Goal: Transaction & Acquisition: Purchase product/service

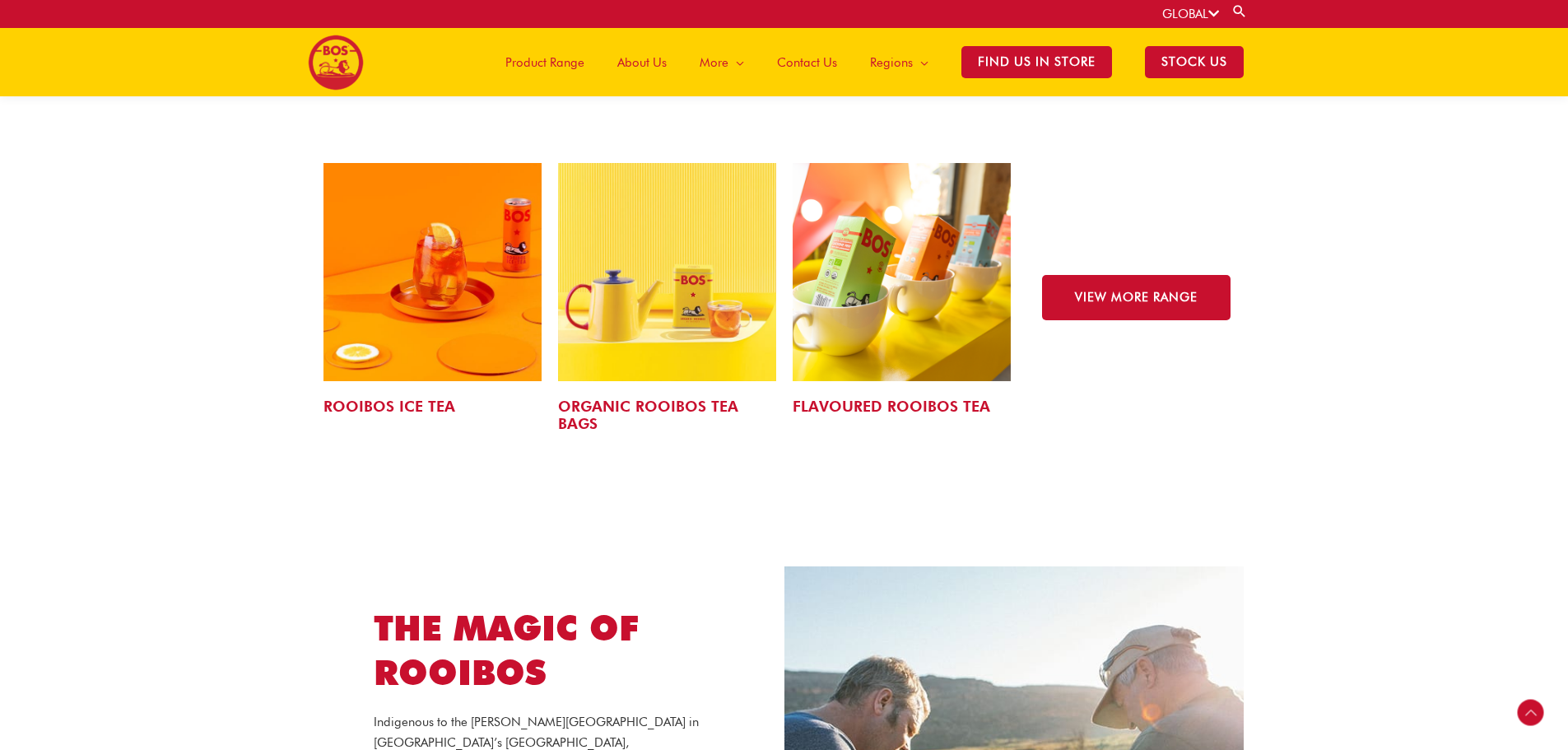
scroll to position [2544, 0]
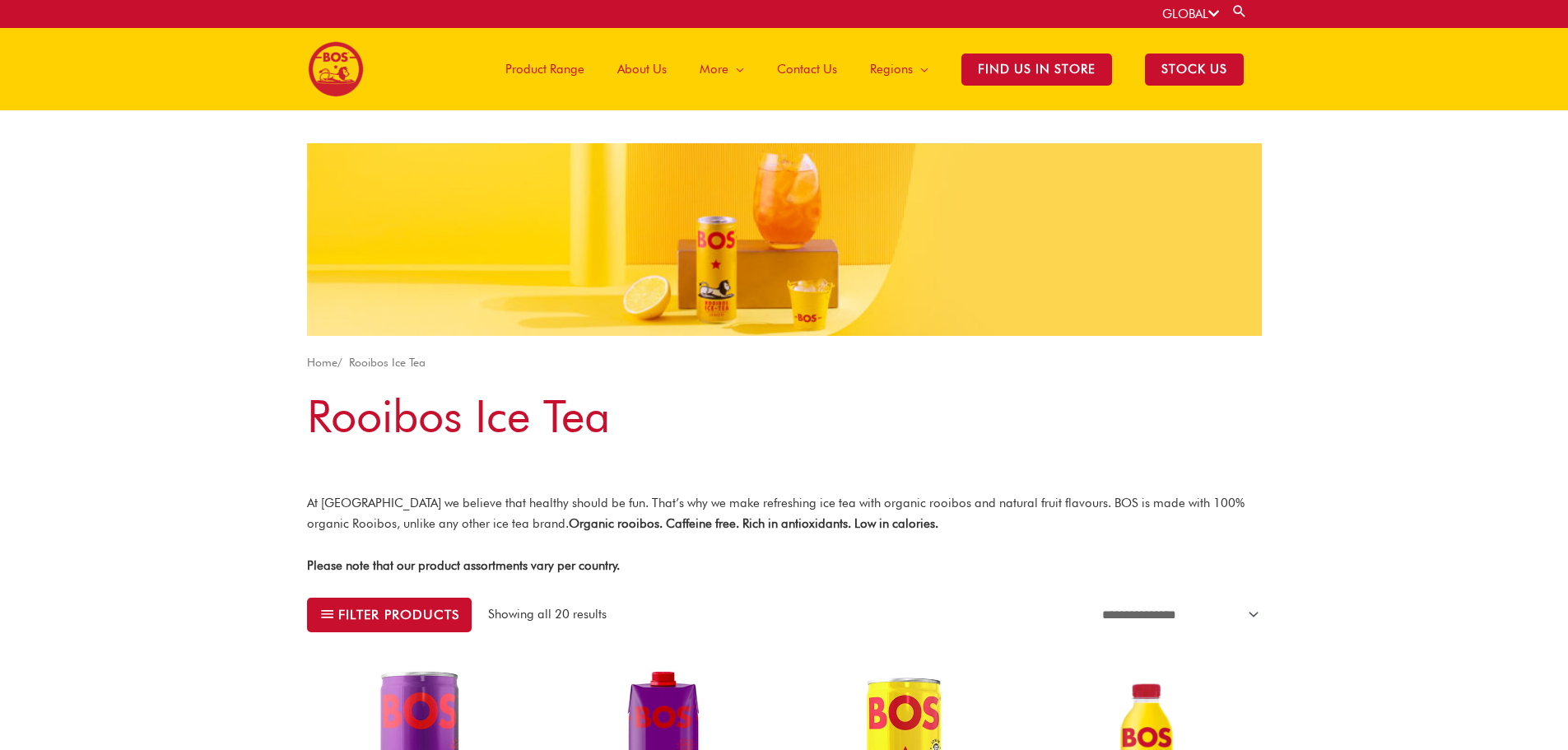
click at [554, 66] on span "Product Range" at bounding box center [545, 69] width 79 height 50
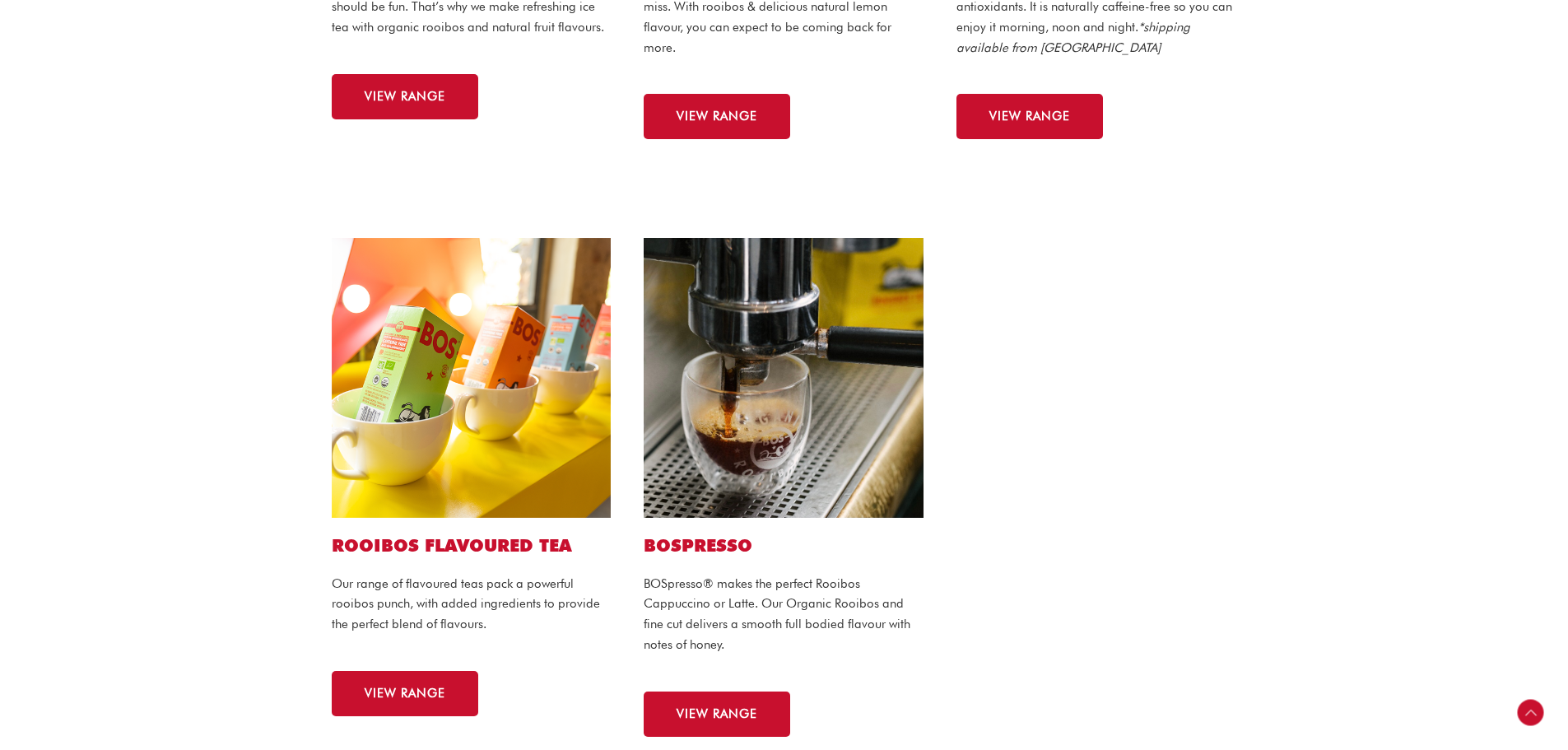
scroll to position [823, 0]
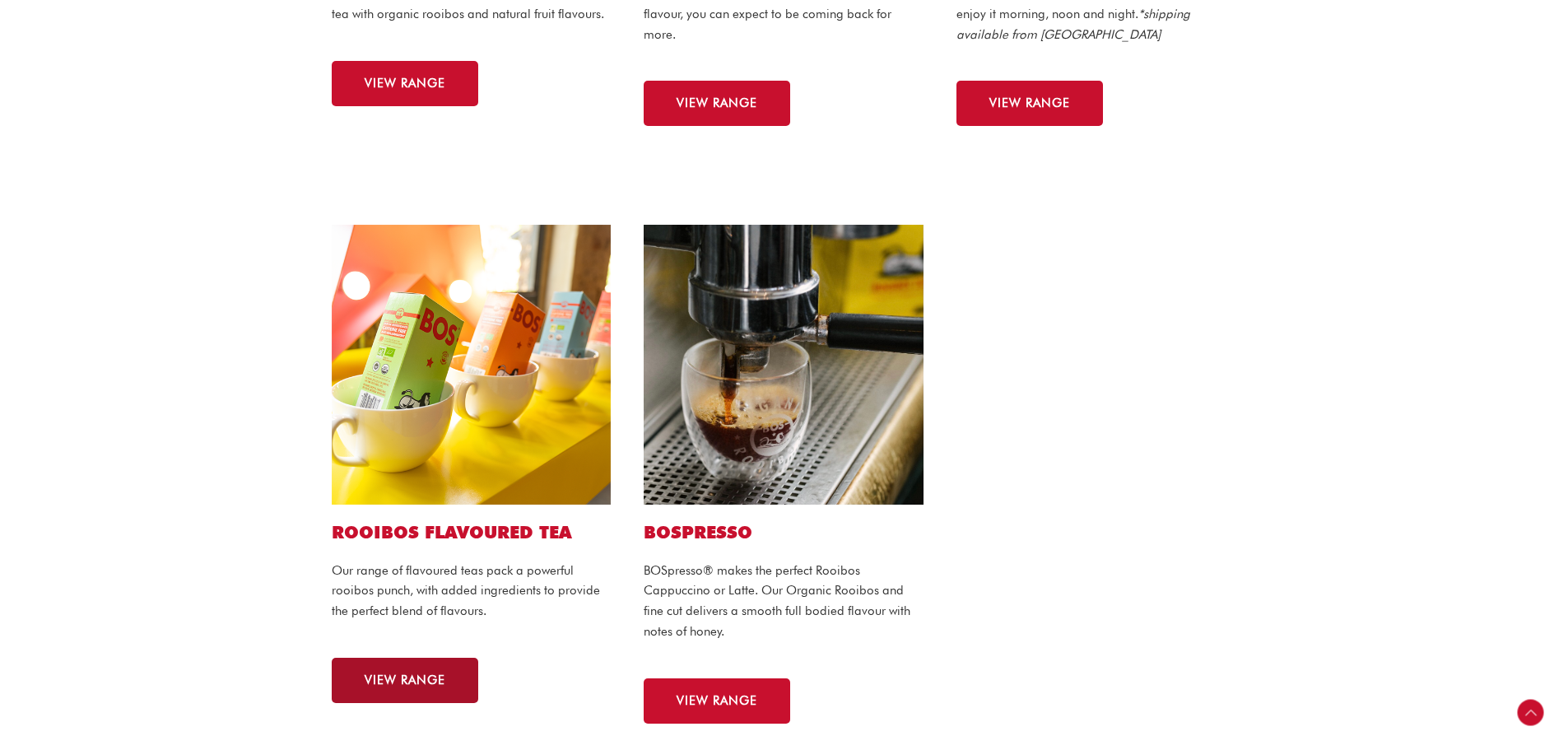
click at [412, 695] on link "VIEW RANGE" at bounding box center [405, 680] width 147 height 45
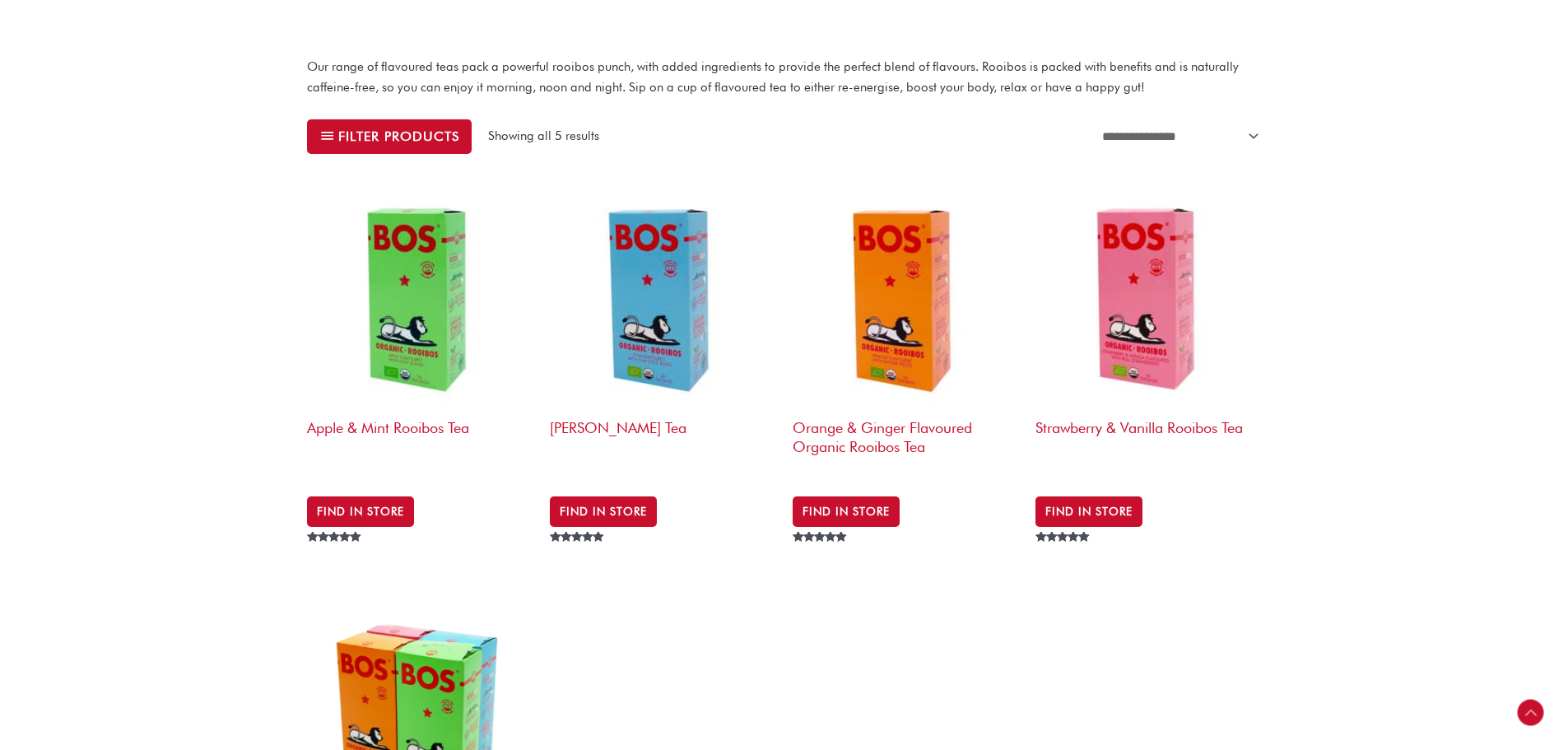
scroll to position [494, 0]
